Goal: Transaction & Acquisition: Purchase product/service

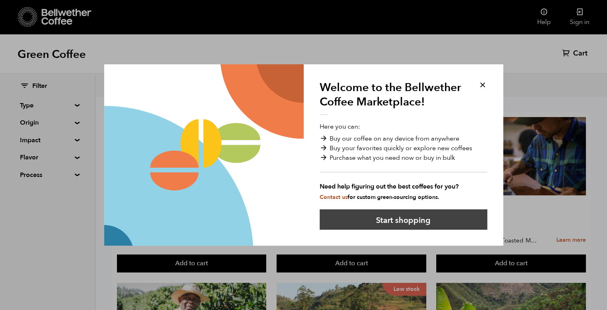
click at [356, 212] on button "Start shopping" at bounding box center [404, 219] width 168 height 20
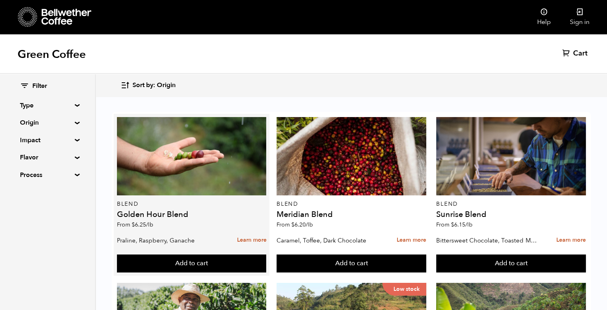
scroll to position [11, 0]
click at [161, 210] on h4 "Golden Hour Blend" at bounding box center [192, 214] width 150 height 8
click at [244, 232] on link "Learn more" at bounding box center [252, 240] width 30 height 17
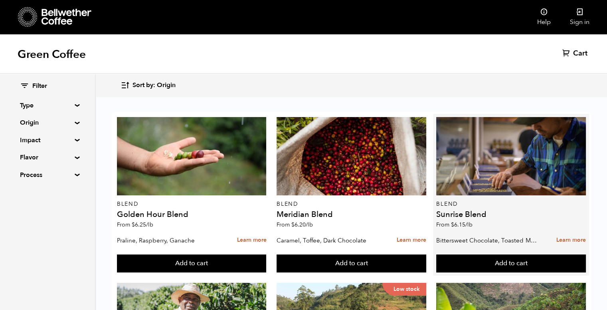
scroll to position [135, 0]
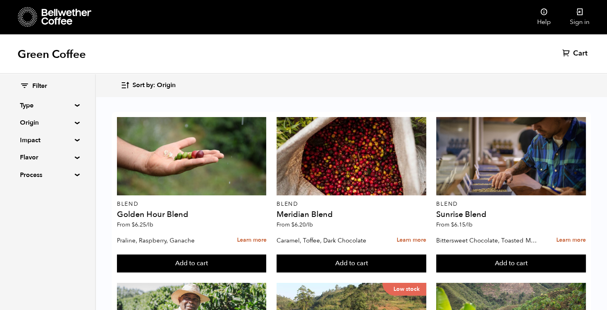
click at [73, 123] on summary "Origin" at bounding box center [47, 123] width 55 height 10
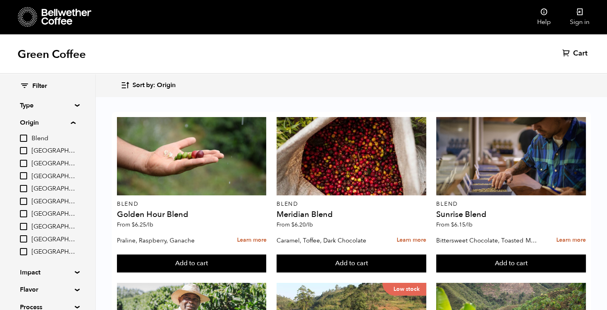
click at [22, 166] on input "[GEOGRAPHIC_DATA]" at bounding box center [23, 163] width 7 height 7
checkbox input "true"
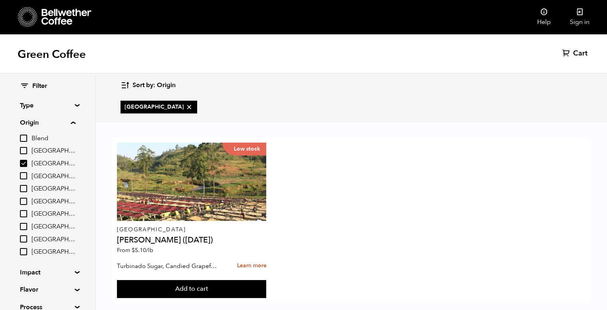
click at [21, 202] on input "[GEOGRAPHIC_DATA]" at bounding box center [23, 201] width 7 height 7
checkbox input "true"
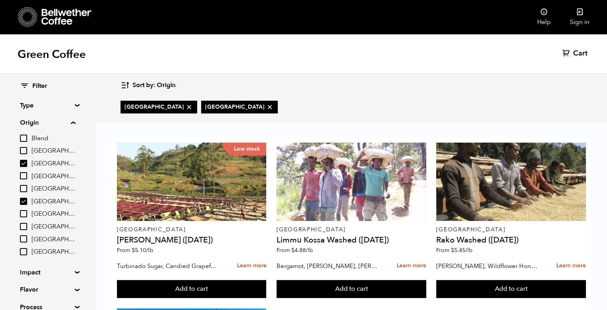
click at [21, 211] on input "[GEOGRAPHIC_DATA]" at bounding box center [23, 213] width 7 height 7
checkbox input "true"
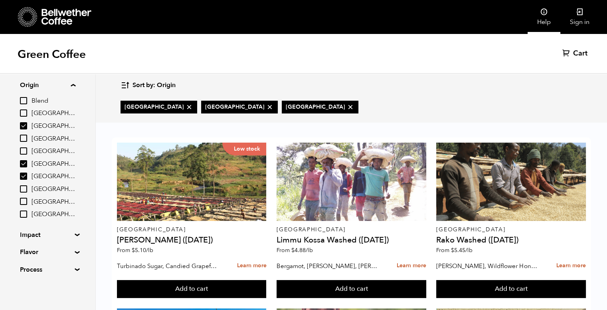
click at [546, 18] on link "Help" at bounding box center [544, 17] width 33 height 34
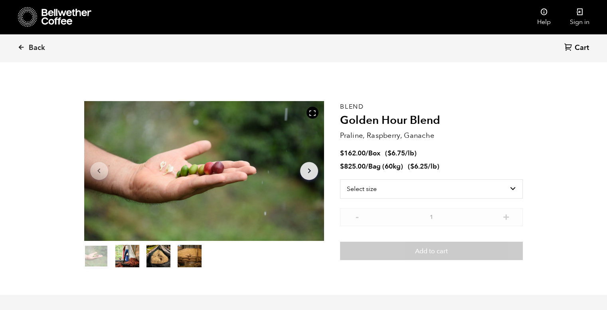
scroll to position [347, 425]
click at [489, 193] on select "Select size Bag (60kg) (132 lbs) Box (24 lbs)" at bounding box center [431, 188] width 183 height 19
select select "box"
click at [340, 179] on select "Select size Bag (60kg) (132 lbs) Box (24 lbs)" at bounding box center [431, 188] width 183 height 19
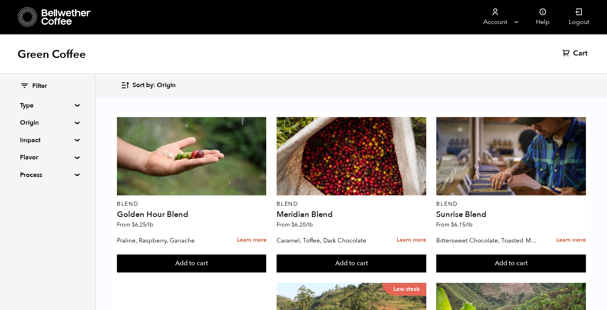
scroll to position [49, 0]
click at [69, 107] on summary "Type" at bounding box center [47, 106] width 55 height 10
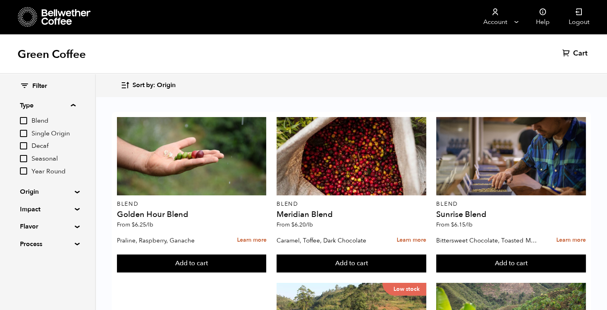
click at [69, 107] on summary "Type" at bounding box center [47, 106] width 55 height 10
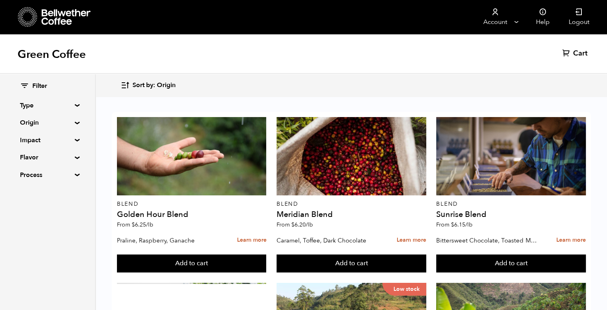
click at [71, 124] on summary "Origin" at bounding box center [47, 123] width 55 height 10
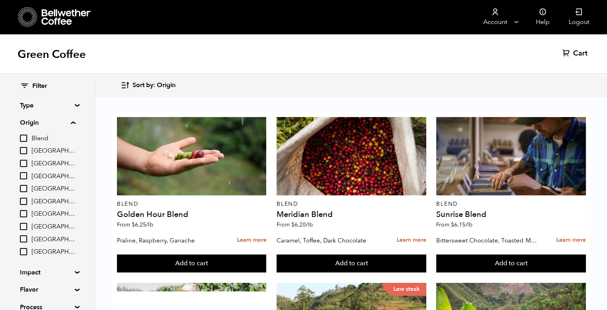
click at [71, 124] on summary "Origin" at bounding box center [47, 123] width 55 height 10
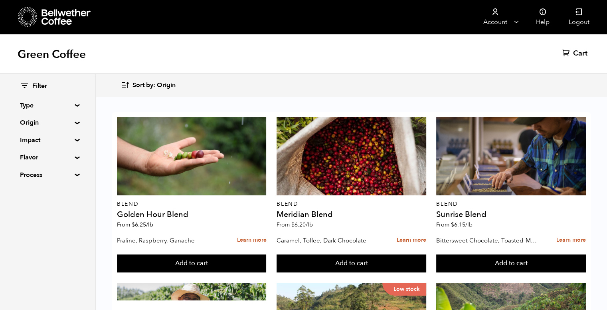
click at [72, 141] on summary "Impact" at bounding box center [47, 140] width 55 height 10
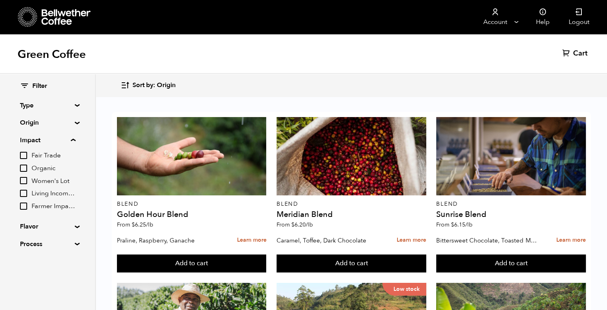
click at [72, 141] on summary "Impact" at bounding box center [47, 140] width 55 height 10
click at [73, 156] on summary "Flavor" at bounding box center [47, 158] width 55 height 10
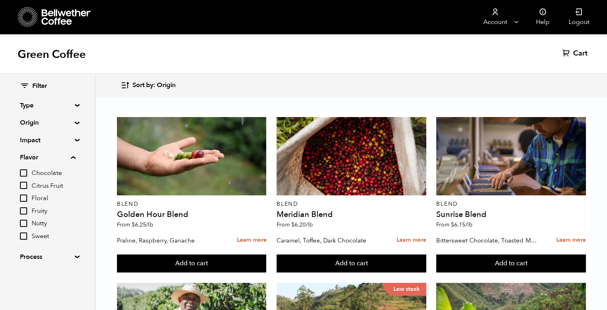
click at [73, 156] on summary "Flavor" at bounding box center [47, 158] width 55 height 10
click at [74, 175] on summary "Process" at bounding box center [47, 175] width 55 height 10
click at [241, 64] on div "Green Coffee Cart (0)" at bounding box center [303, 54] width 607 height 40
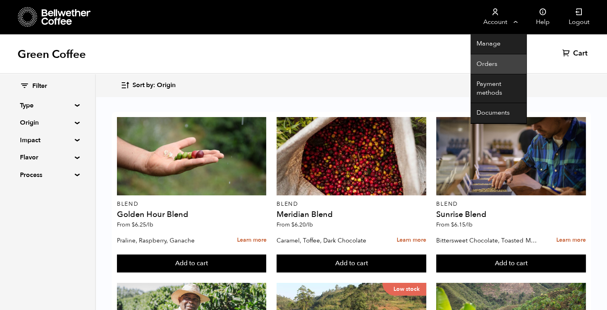
click at [490, 61] on link "Orders" at bounding box center [499, 64] width 56 height 20
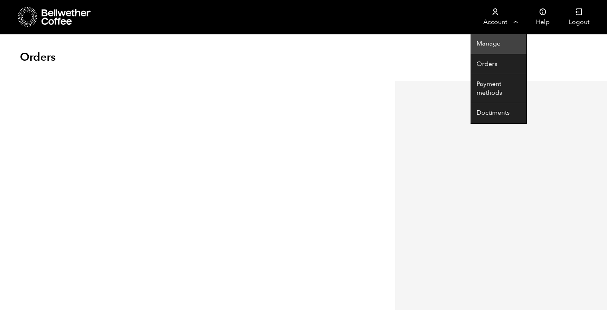
click at [497, 40] on link "Manage" at bounding box center [499, 44] width 56 height 20
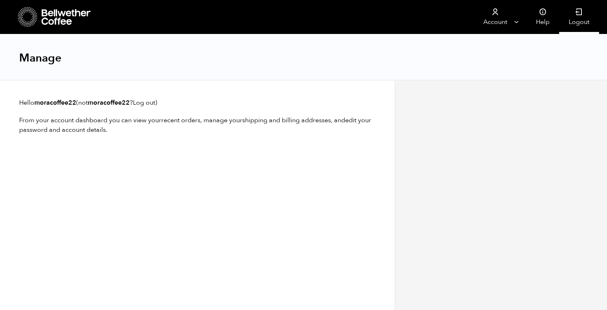
click at [577, 13] on icon at bounding box center [579, 12] width 8 height 8
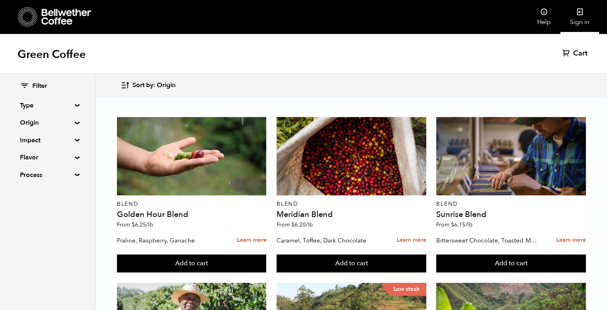
click at [573, 17] on link "Sign in" at bounding box center [580, 17] width 39 height 34
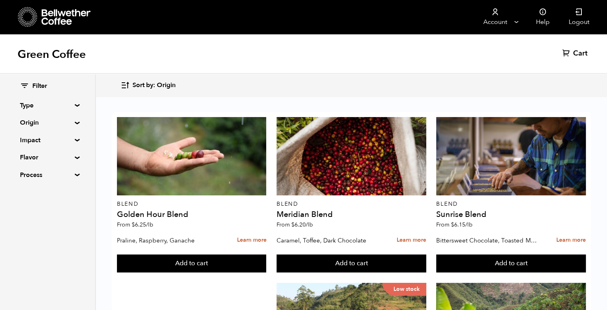
click at [64, 62] on div "Green Coffee Cart (0)" at bounding box center [303, 54] width 607 height 40
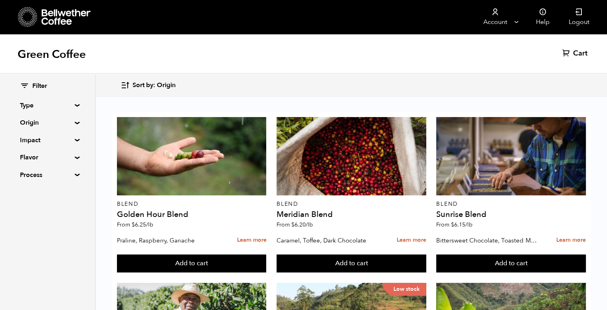
click at [40, 11] on div at bounding box center [54, 17] width 73 height 20
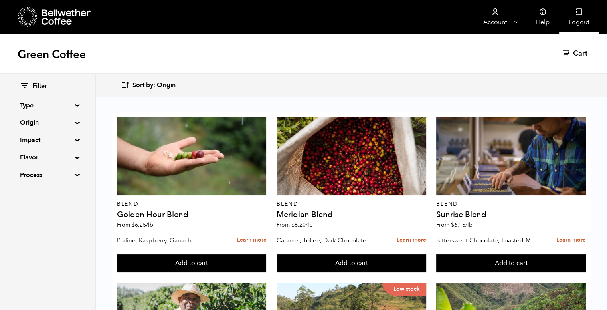
click at [576, 14] on icon at bounding box center [579, 12] width 8 height 8
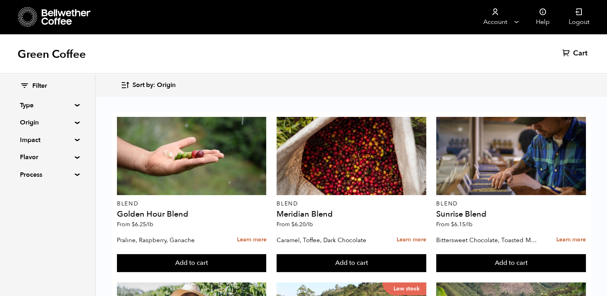
click at [67, 54] on h1 "Green Coffee" at bounding box center [52, 54] width 68 height 14
click at [188, 69] on div "Green Coffee Cart (0)" at bounding box center [303, 54] width 607 height 40
